Goal: Transaction & Acquisition: Purchase product/service

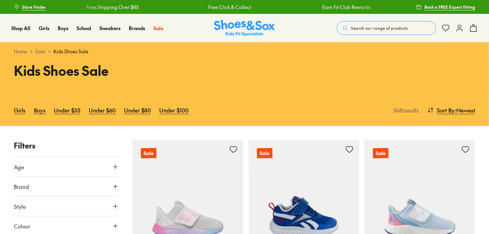
scroll to position [69, 0]
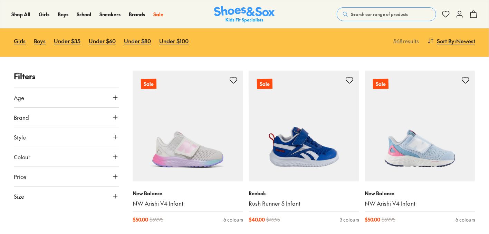
click at [115, 193] on icon at bounding box center [115, 195] width 7 height 7
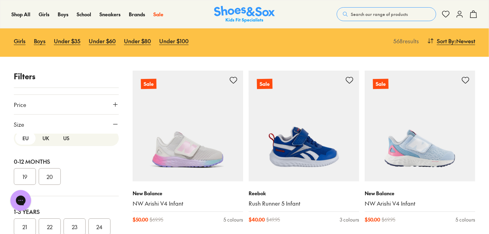
scroll to position [0, 0]
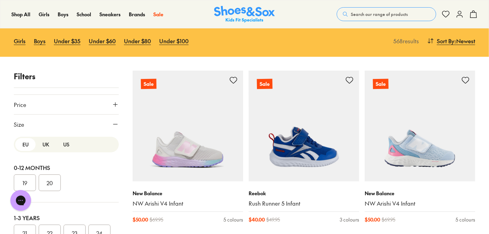
click at [43, 143] on button "UK" at bounding box center [46, 144] width 20 height 13
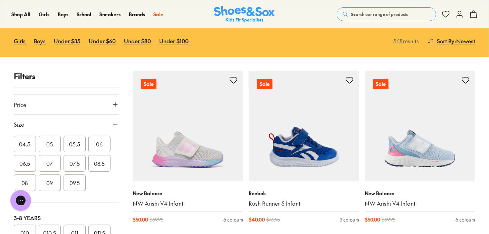
scroll to position [138, 0]
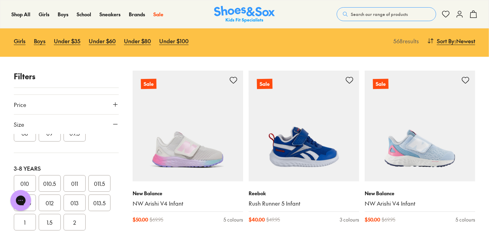
click at [71, 180] on button "011" at bounding box center [75, 183] width 22 height 17
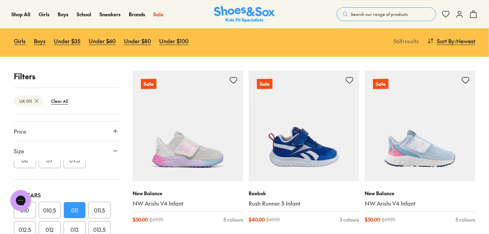
scroll to position [91, 0]
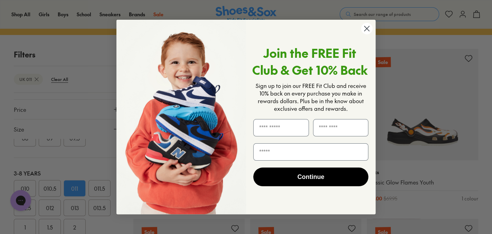
click at [367, 27] on circle "Close dialog" at bounding box center [366, 28] width 11 height 11
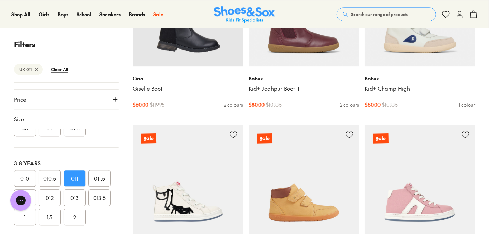
scroll to position [1071, 0]
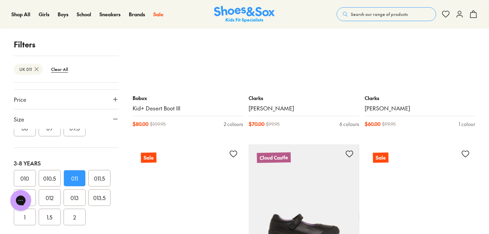
scroll to position [3421, 0]
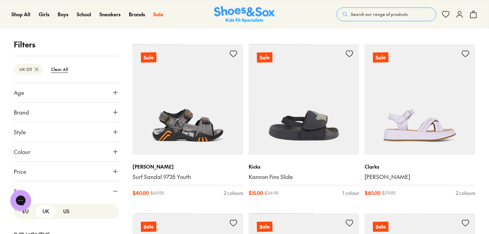
click at [112, 131] on icon at bounding box center [115, 131] width 7 height 7
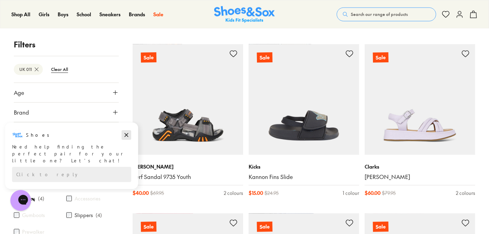
click at [126, 135] on icon "Dismiss campaign" at bounding box center [127, 135] width 4 height 4
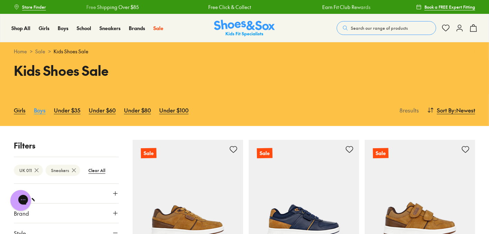
click at [41, 109] on link "Boys" at bounding box center [40, 109] width 12 height 15
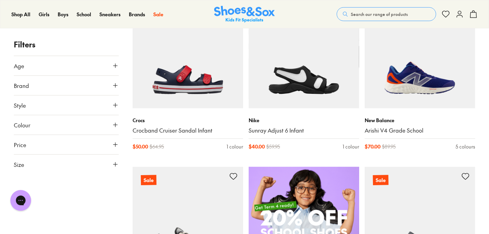
scroll to position [518, 0]
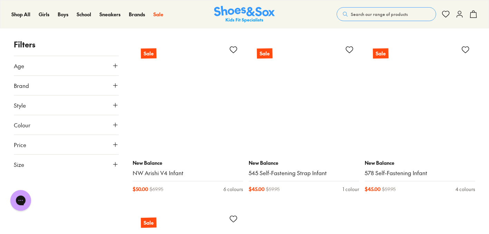
scroll to position [3525, 0]
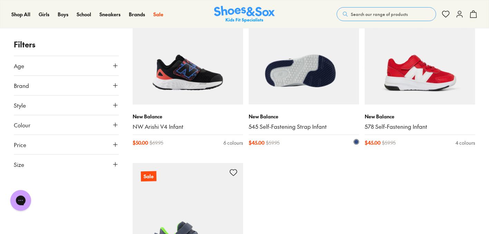
click at [309, 79] on img at bounding box center [304, 49] width 111 height 111
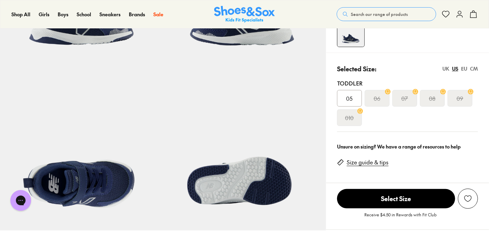
select select "*"
